Goal: Task Accomplishment & Management: Manage account settings

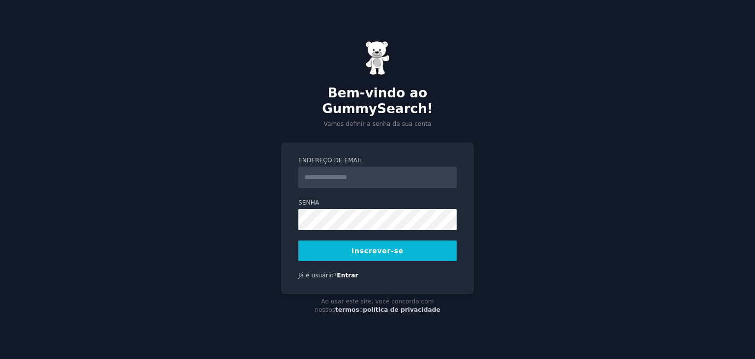
click at [344, 170] on input "Endereço de email" at bounding box center [377, 178] width 158 height 22
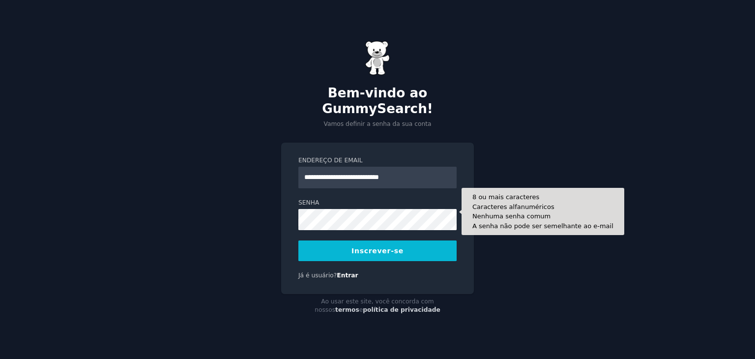
type input "**********"
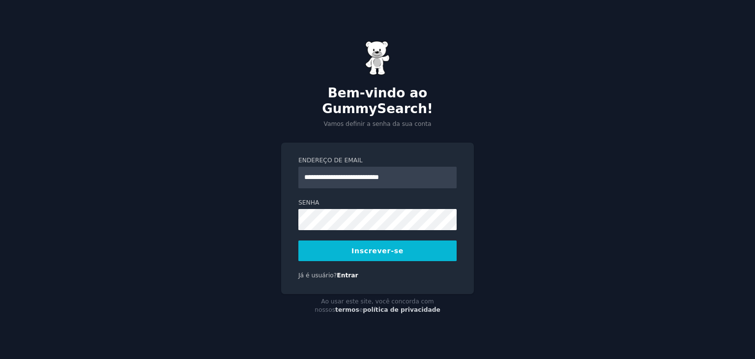
click at [375, 247] on font "Inscrever-se" at bounding box center [377, 251] width 52 height 8
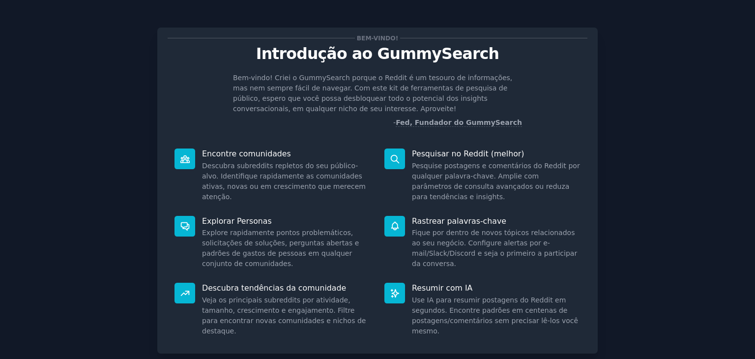
scroll to position [67, 0]
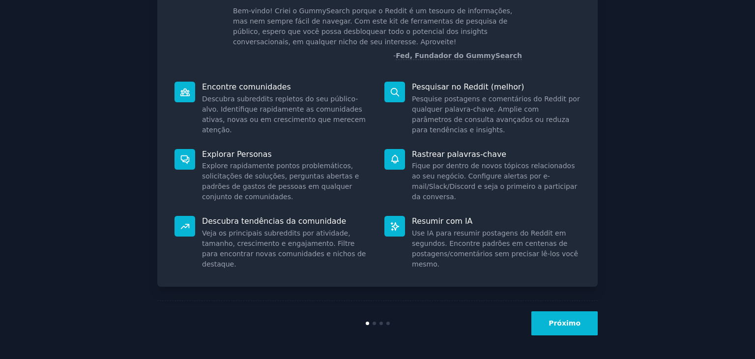
click at [564, 322] on font "Próximo" at bounding box center [564, 323] width 32 height 8
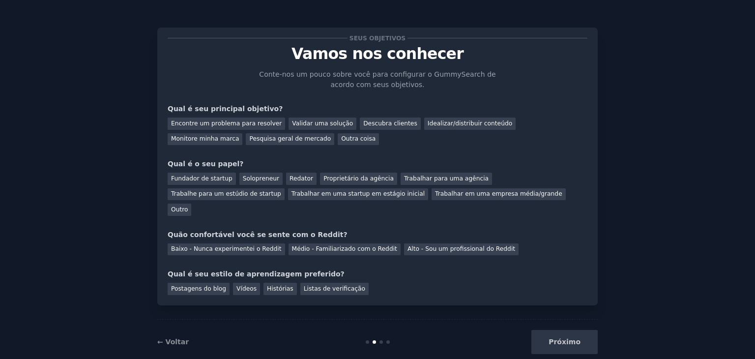
click at [571, 330] on div "Próximo" at bounding box center [524, 342] width 147 height 24
click at [566, 330] on div "Próximo" at bounding box center [524, 342] width 147 height 24
click at [241, 285] on font "Vídeos" at bounding box center [246, 288] width 20 height 7
click at [256, 245] on font "Baixo - Nunca experimentei o Reddit" at bounding box center [226, 248] width 111 height 7
click at [188, 206] on font "Outro" at bounding box center [179, 209] width 17 height 7
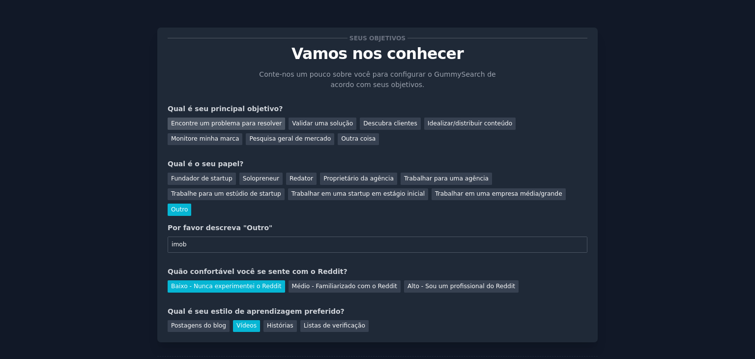
type input "imob"
click at [258, 125] on font "Encontre um problema para resolver" at bounding box center [226, 123] width 111 height 7
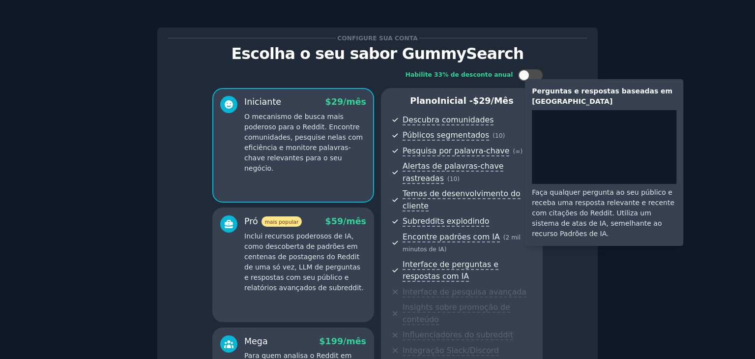
scroll to position [164, 0]
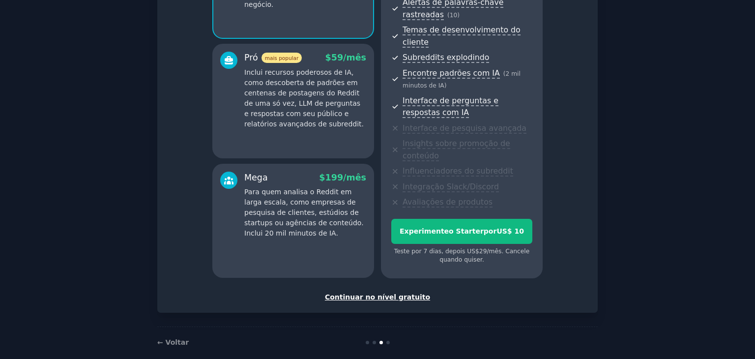
click at [397, 293] on font "Continuar no nível gratuito" at bounding box center [377, 297] width 105 height 8
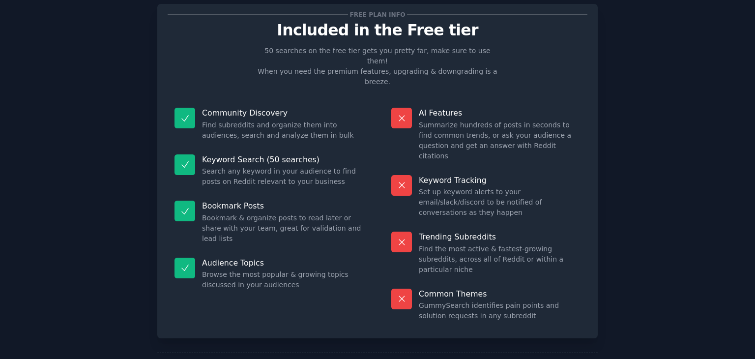
scroll to position [65, 0]
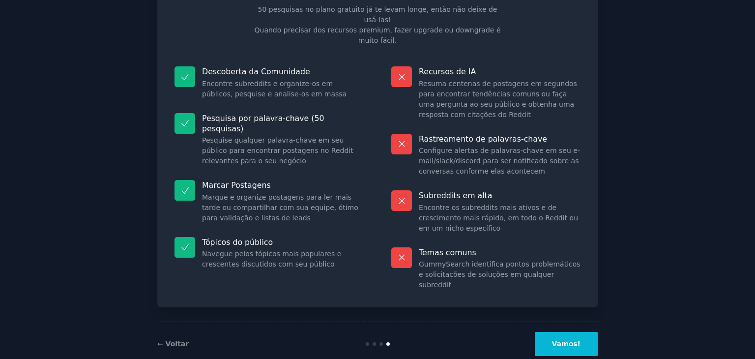
click at [561, 340] on font "Vamos!" at bounding box center [566, 344] width 29 height 8
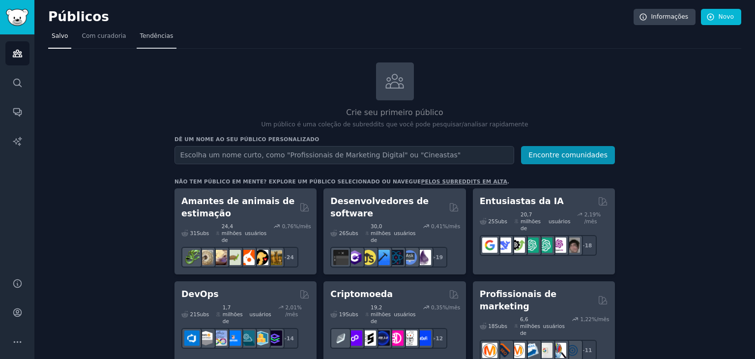
click at [155, 36] on font "Tendências" at bounding box center [156, 35] width 33 height 7
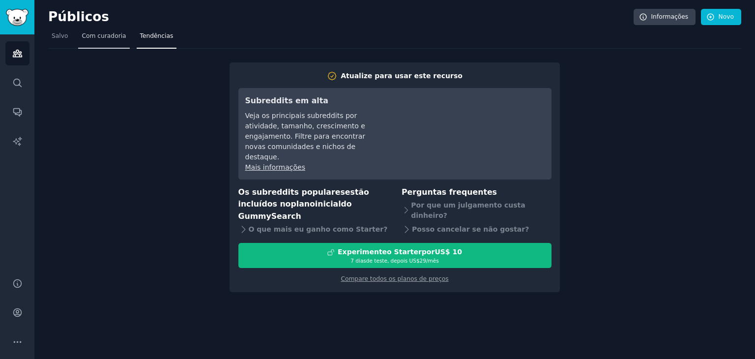
click at [96, 33] on font "Com curadoria" at bounding box center [104, 35] width 44 height 7
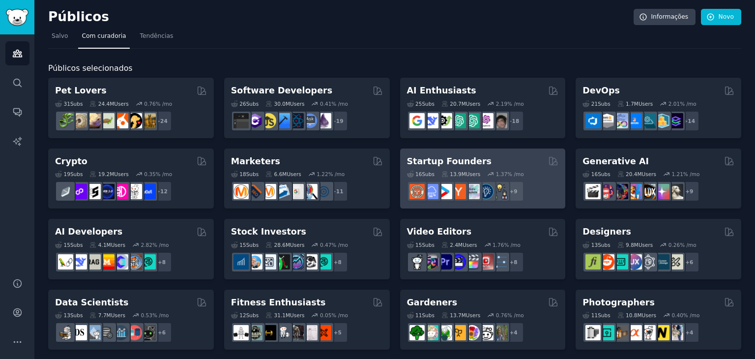
scroll to position [427, 0]
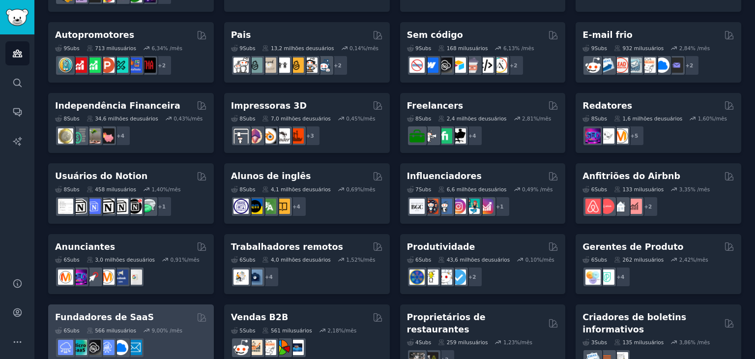
click at [163, 327] on font "% /mês" at bounding box center [172, 330] width 19 height 6
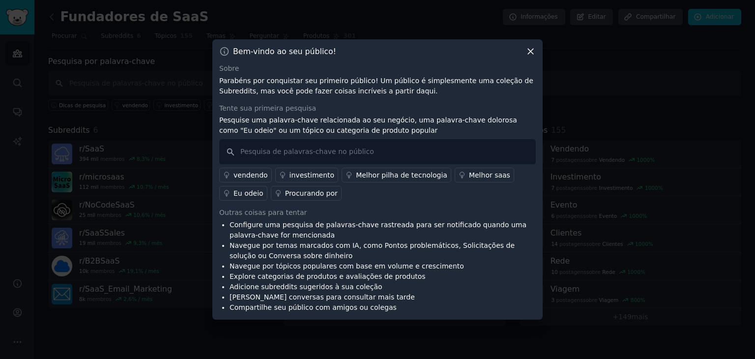
click at [473, 173] on font "Melhor saas" at bounding box center [489, 175] width 41 height 8
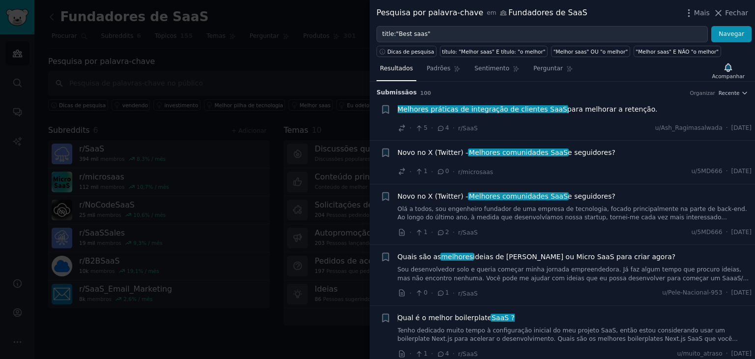
click at [602, 257] on font "ideias de SaaS ou Micro SaaS para criar agora?" at bounding box center [574, 257] width 202 height 8
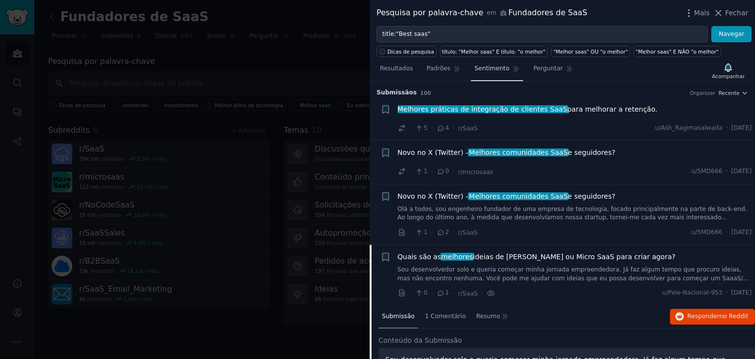
click at [485, 68] on font "Sentimento" at bounding box center [491, 68] width 35 height 7
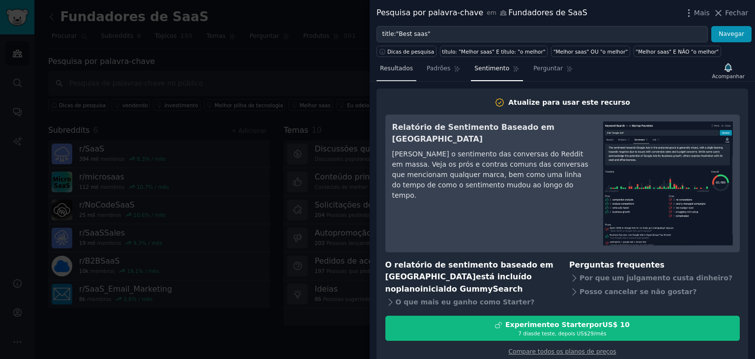
drag, startPoint x: 399, startPoint y: 69, endPoint x: 398, endPoint y: 74, distance: 4.9
click at [399, 69] on font "Resultados" at bounding box center [396, 68] width 33 height 7
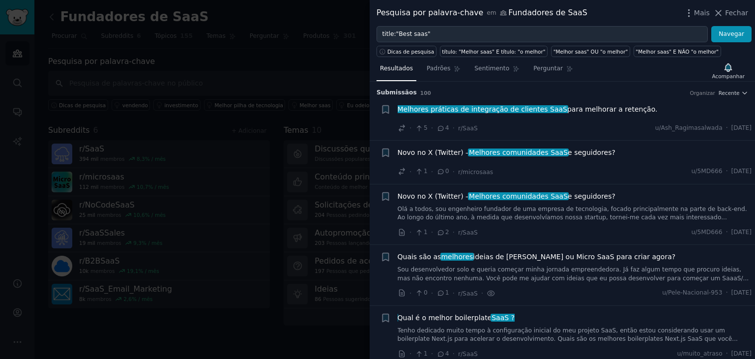
scroll to position [486, 0]
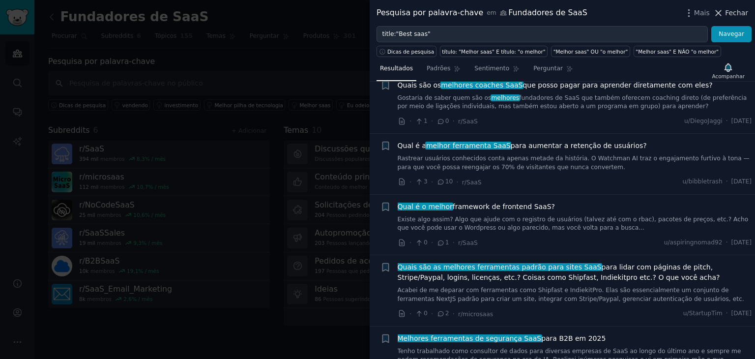
click at [722, 11] on icon at bounding box center [718, 13] width 10 height 10
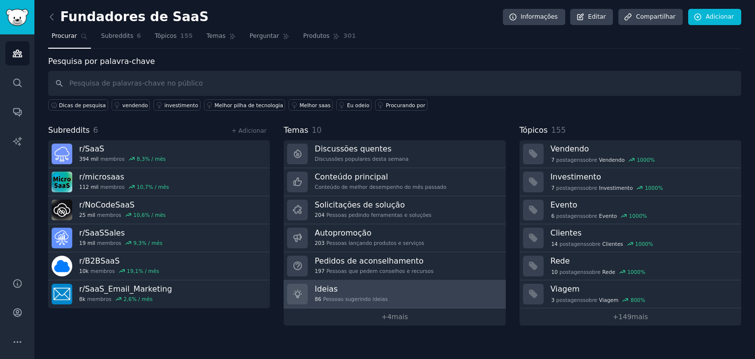
click at [329, 291] on font "Ideias" at bounding box center [326, 288] width 23 height 9
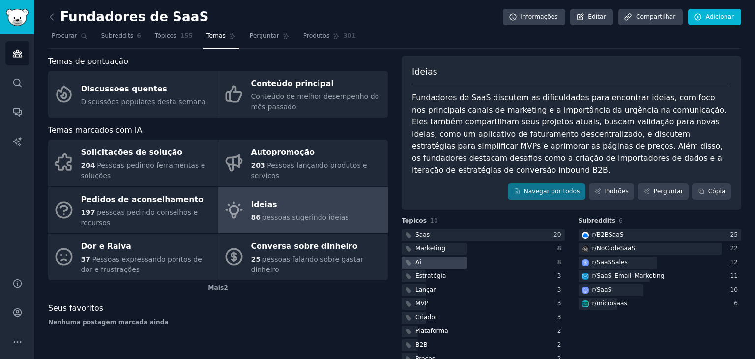
click at [416, 258] on font "Ai" at bounding box center [418, 261] width 6 height 7
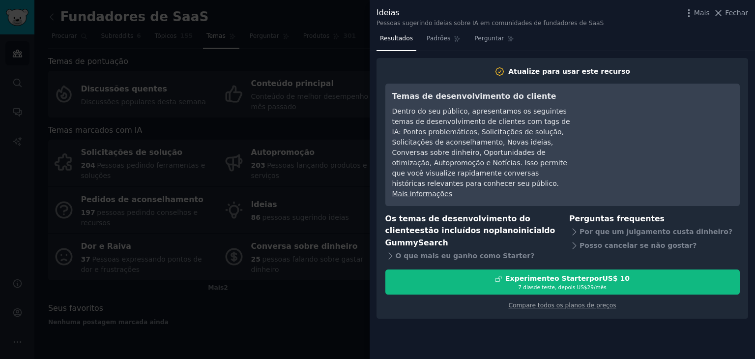
click at [430, 190] on font "Mais informações" at bounding box center [422, 194] width 60 height 8
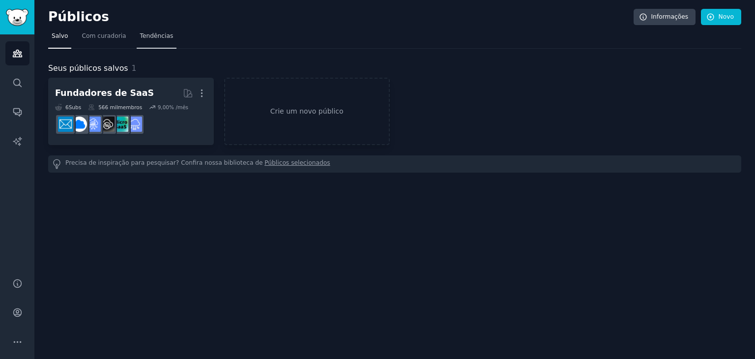
click at [145, 35] on font "Tendências" at bounding box center [156, 35] width 33 height 7
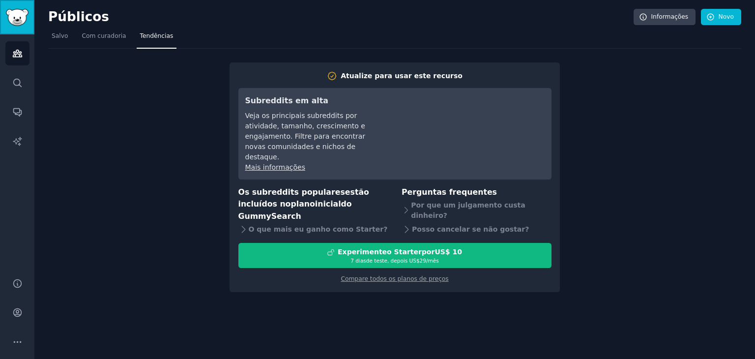
click at [19, 21] on img "Barra lateral" at bounding box center [17, 17] width 23 height 17
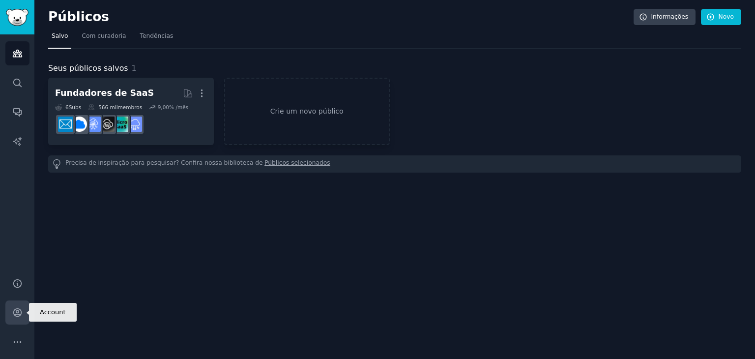
click at [19, 314] on icon "Barra lateral" at bounding box center [17, 312] width 10 height 10
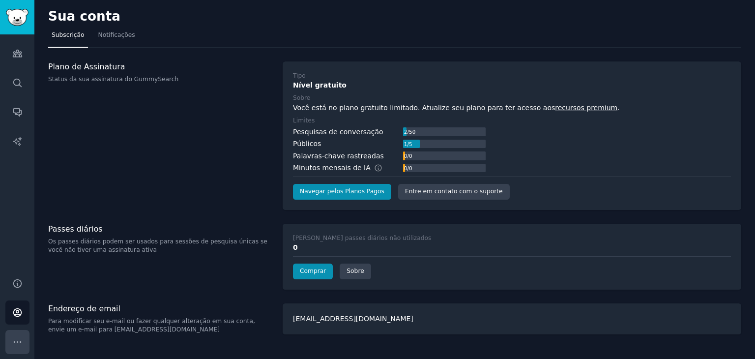
click at [18, 340] on icon "Barra lateral" at bounding box center [17, 342] width 10 height 10
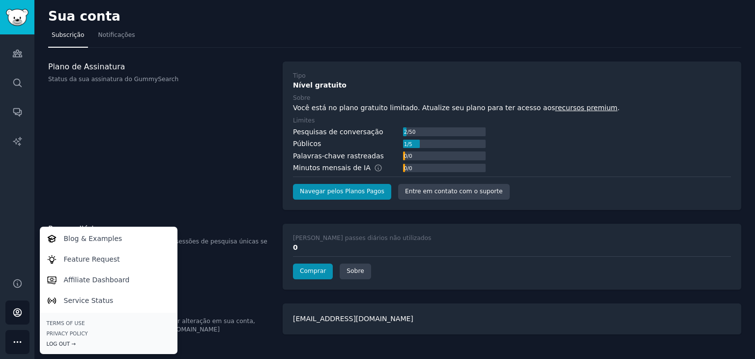
click at [61, 343] on div "Log Out →" at bounding box center [109, 343] width 124 height 7
